Goal: Navigation & Orientation: Find specific page/section

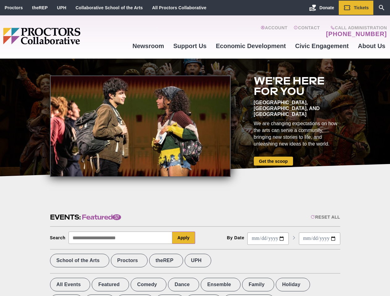
click at [195, 148] on div at bounding box center [140, 126] width 180 height 101
click at [325, 217] on div "Reset All" at bounding box center [324, 217] width 29 height 5
click at [184, 238] on button "Apply" at bounding box center [183, 238] width 23 height 12
